Goal: Task Accomplishment & Management: Use online tool/utility

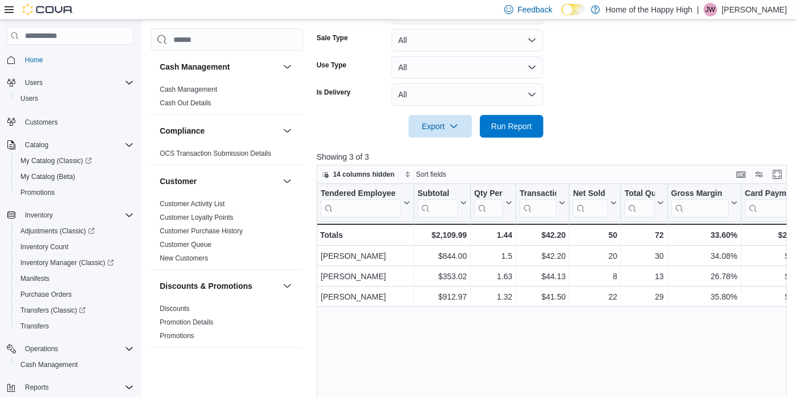
scroll to position [109, 0]
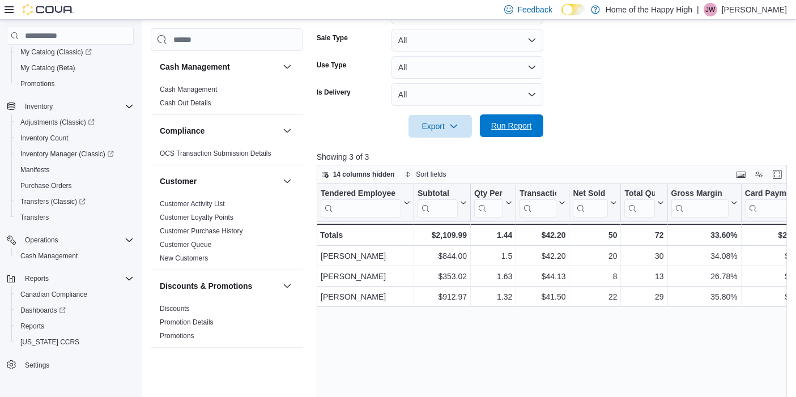
click at [534, 127] on span "Run Report" at bounding box center [512, 125] width 50 height 23
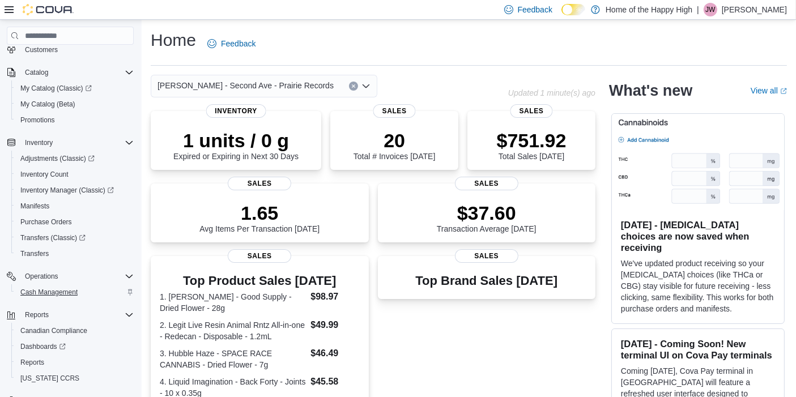
scroll to position [74, 0]
click at [39, 357] on span "Reports" at bounding box center [32, 361] width 24 height 9
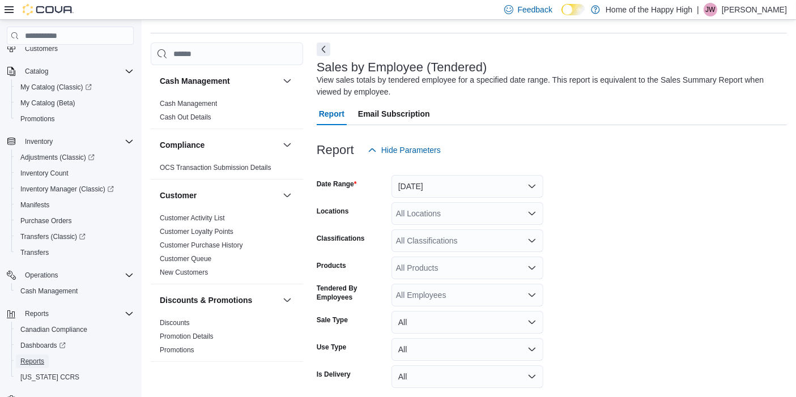
scroll to position [37, 0]
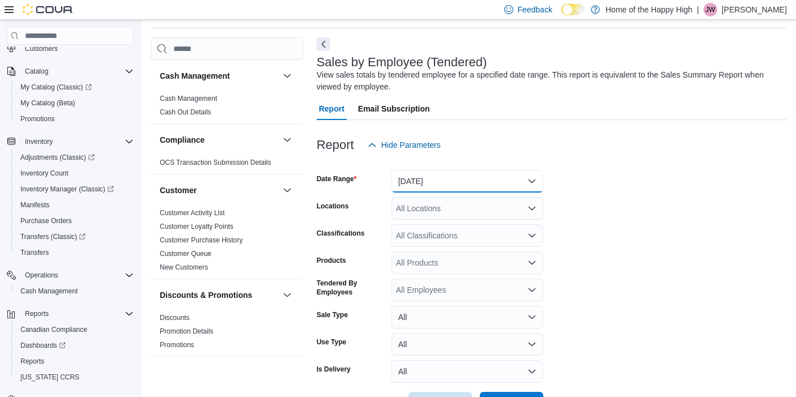
click at [422, 185] on button "[DATE]" at bounding box center [467, 181] width 152 height 23
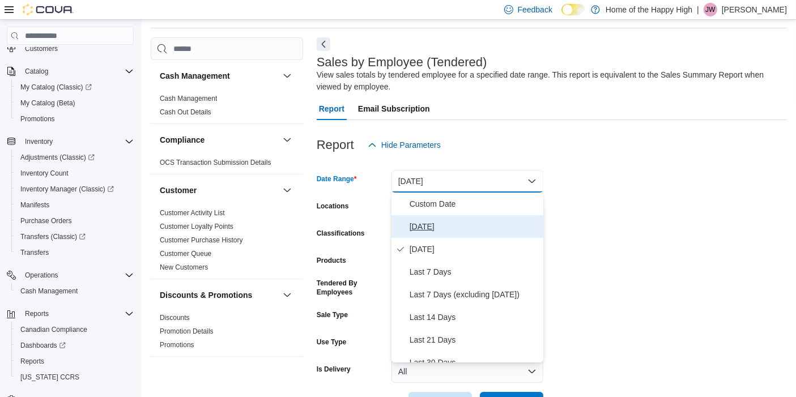
click at [422, 223] on span "[DATE]" at bounding box center [474, 227] width 129 height 14
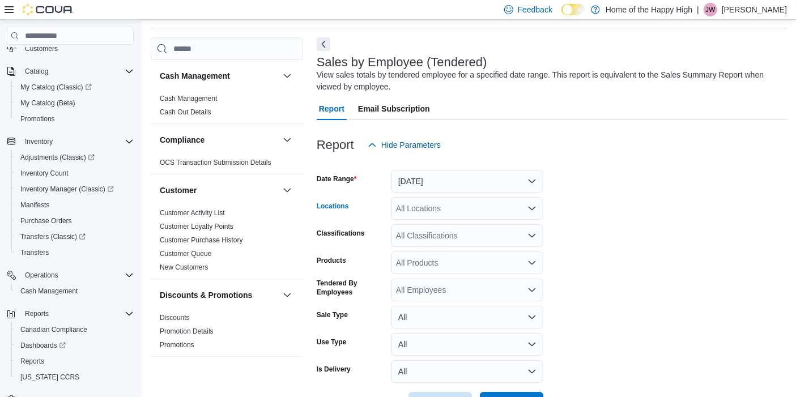
click at [448, 209] on div "All Locations" at bounding box center [467, 208] width 152 height 23
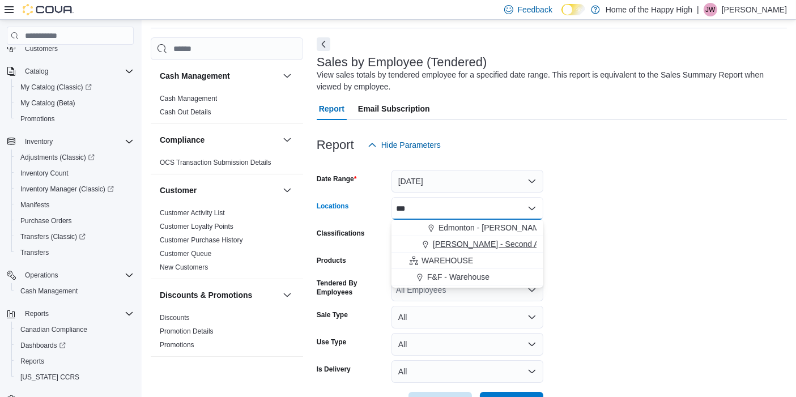
type input "***"
click at [454, 245] on span "[PERSON_NAME] - Second Ave - Prairie Records" at bounding box center [521, 244] width 176 height 11
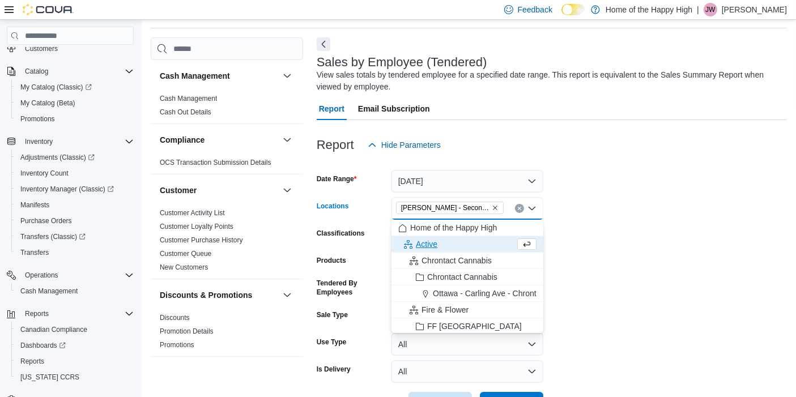
click at [546, 267] on form "Date Range Today Locations Warman - Second Ave - Prairie Records Combo box. Sel…" at bounding box center [552, 285] width 470 height 258
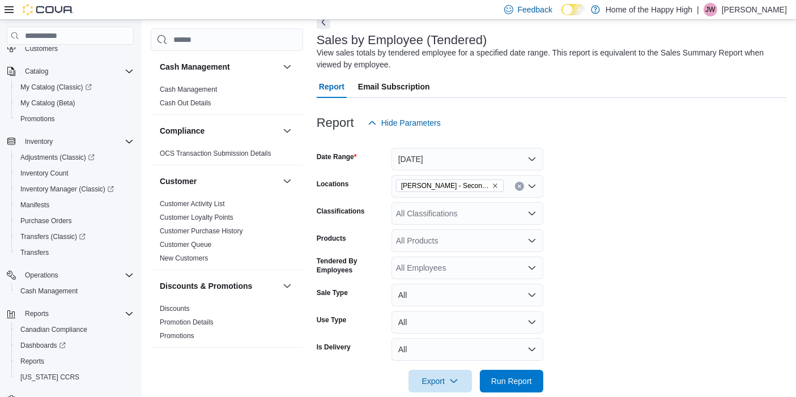
scroll to position [60, 0]
click at [516, 375] on span "Run Report" at bounding box center [512, 380] width 50 height 23
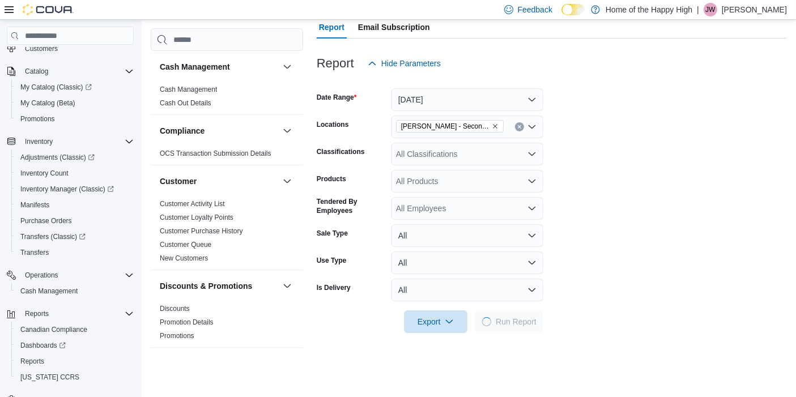
scroll to position [133, 0]
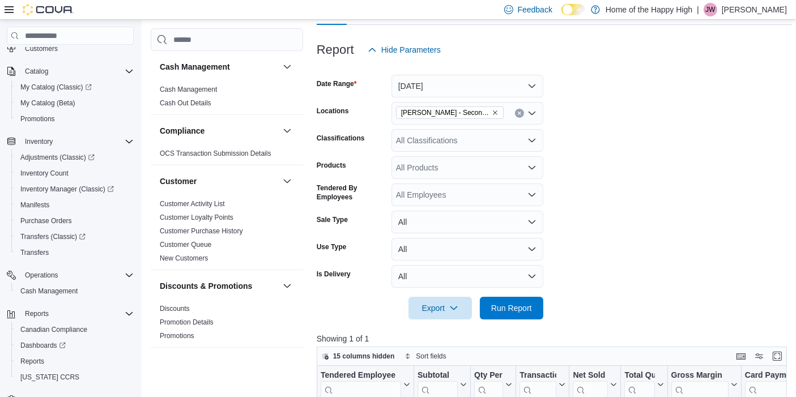
click at [585, 299] on form "Date Range Today Locations Warman - Second Ave - Prairie Records Classification…" at bounding box center [554, 190] width 475 height 258
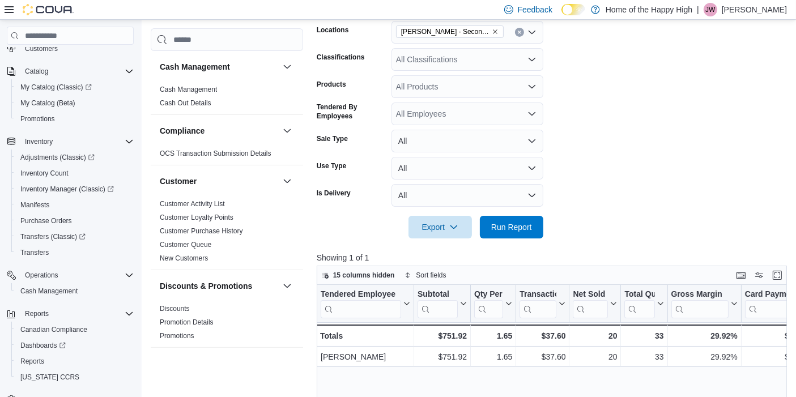
scroll to position [210, 0]
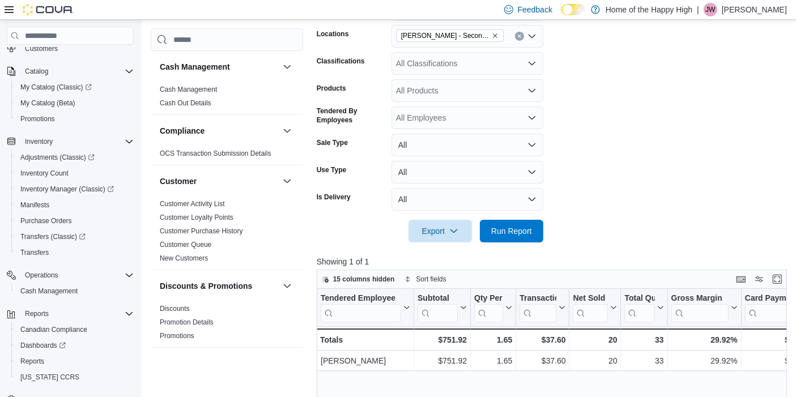
click at [620, 211] on div at bounding box center [554, 215] width 475 height 9
